Goal: Task Accomplishment & Management: Manage account settings

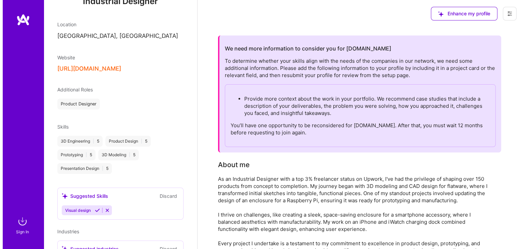
scroll to position [171, 0]
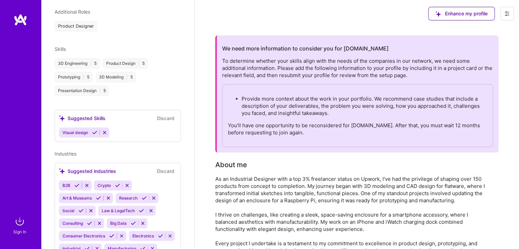
click at [21, 223] on img at bounding box center [20, 222] width 14 height 14
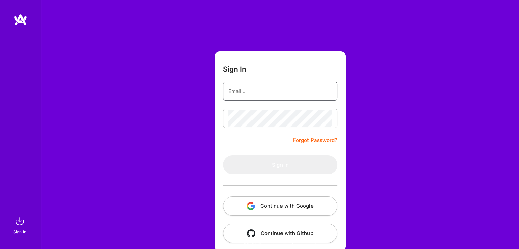
click at [251, 93] on input "email" at bounding box center [280, 91] width 104 height 17
type input "[EMAIL_ADDRESS][DOMAIN_NAME]"
click at [271, 206] on button "Continue with Google" at bounding box center [280, 205] width 115 height 19
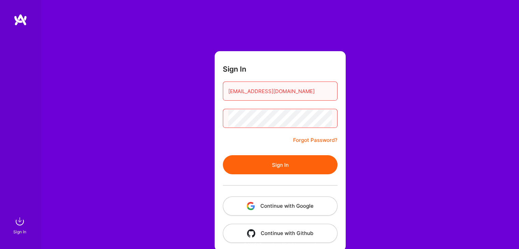
click at [223, 155] on button "Sign In" at bounding box center [280, 164] width 115 height 19
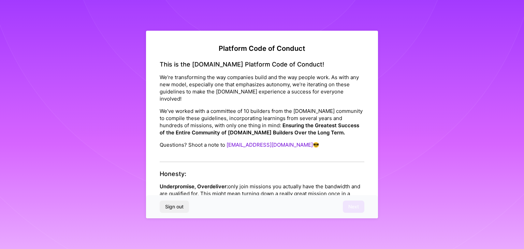
click at [406, 26] on div "Platform Code of Conduct This is the [DOMAIN_NAME] Platform Code of Conduct! We…" at bounding box center [262, 124] width 524 height 249
click at [342, 202] on div "Sign out Next" at bounding box center [262, 206] width 232 height 23
click at [297, 189] on p "Underpromise, Overdeliver: only join missions you actually have the bandwidth a…" at bounding box center [262, 193] width 205 height 21
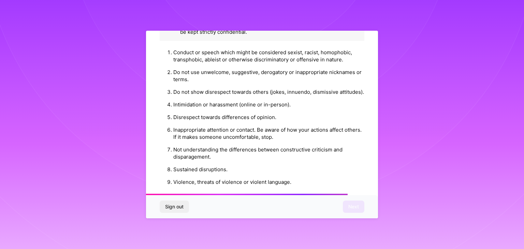
scroll to position [779, 0]
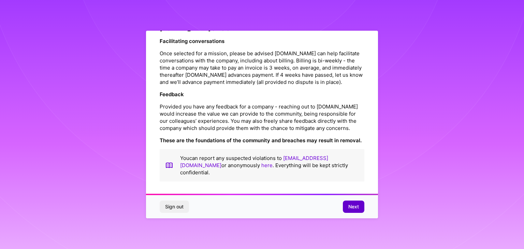
click at [347, 206] on button "Next" at bounding box center [353, 207] width 21 height 12
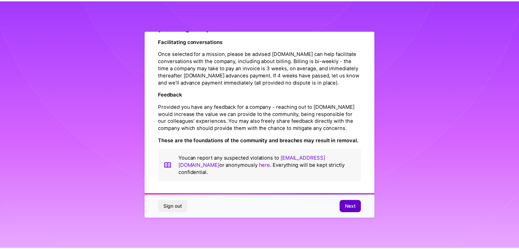
scroll to position [0, 0]
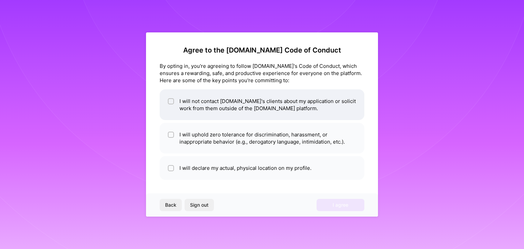
click at [168, 102] on div at bounding box center [171, 101] width 6 height 6
checkbox input "true"
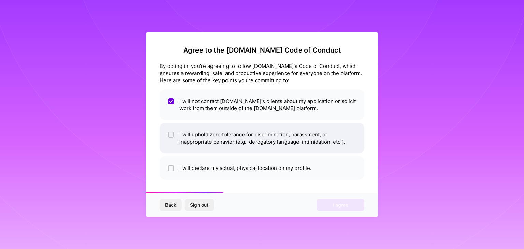
click at [168, 136] on div at bounding box center [171, 135] width 6 height 6
checkbox input "true"
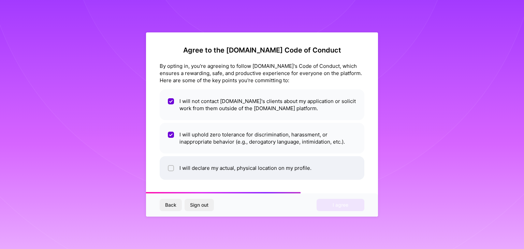
click at [168, 165] on div at bounding box center [171, 168] width 6 height 6
checkbox input "true"
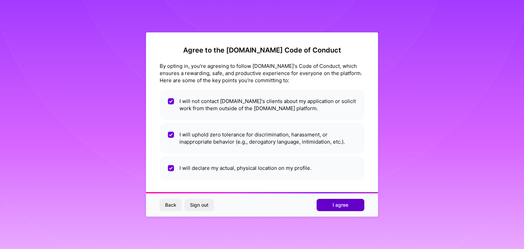
click at [334, 204] on span "I agree" at bounding box center [340, 205] width 16 height 7
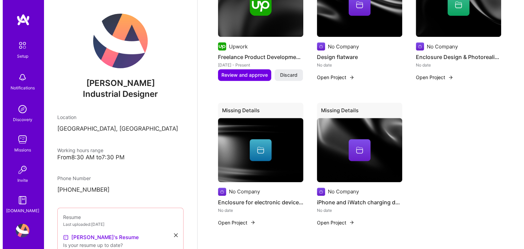
scroll to position [341, 0]
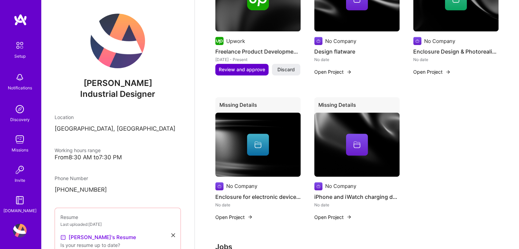
click at [234, 70] on span "Review and approve" at bounding box center [242, 69] width 46 height 7
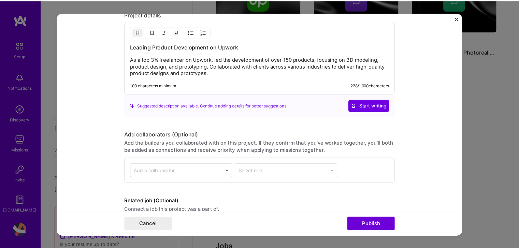
scroll to position [512, 0]
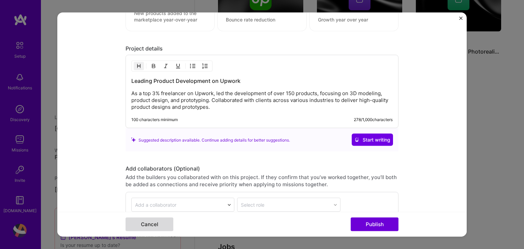
click at [163, 224] on button "Cancel" at bounding box center [149, 225] width 48 height 14
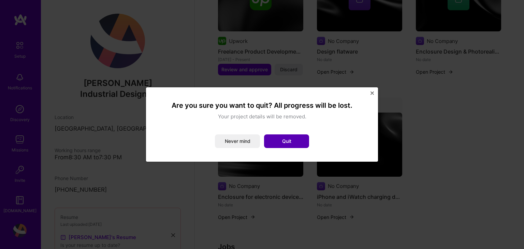
click at [283, 141] on button "Quit" at bounding box center [286, 141] width 45 height 14
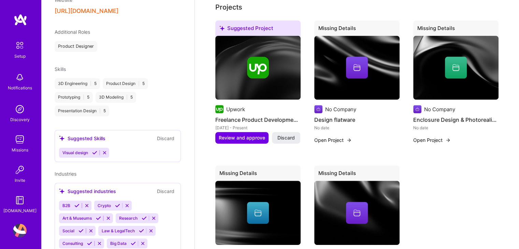
scroll to position [477, 0]
